Goal: Find specific page/section: Find specific page/section

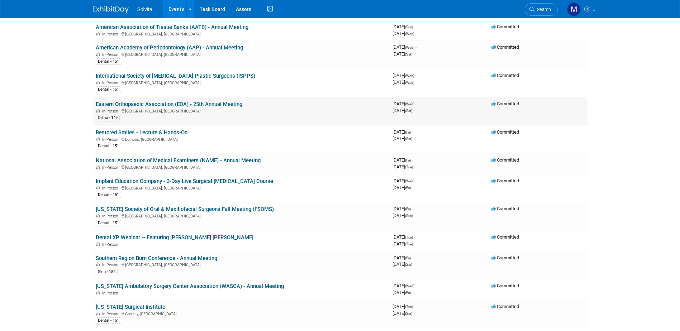
scroll to position [466, 0]
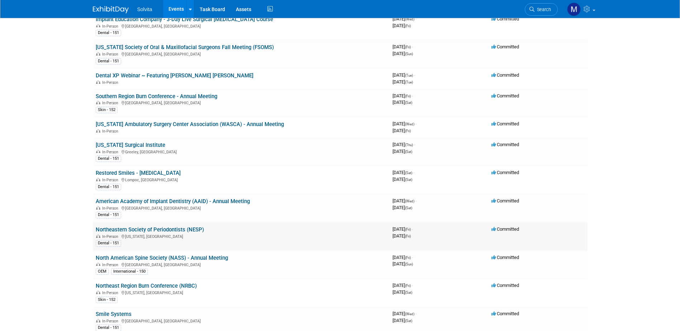
click at [149, 227] on link "Northeastern Society of Periodontists (NESP)" at bounding box center [150, 230] width 108 height 6
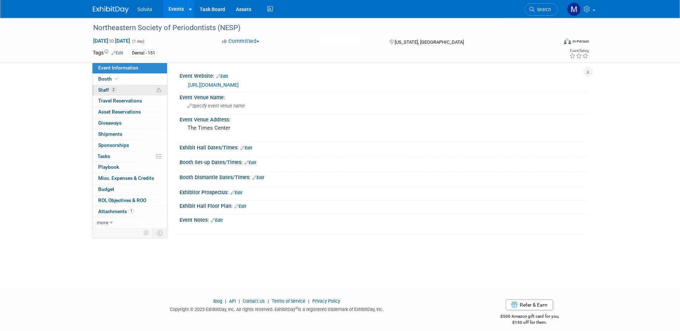
click at [107, 89] on span "Staff 2" at bounding box center [107, 90] width 18 height 6
